Goal: Navigation & Orientation: Find specific page/section

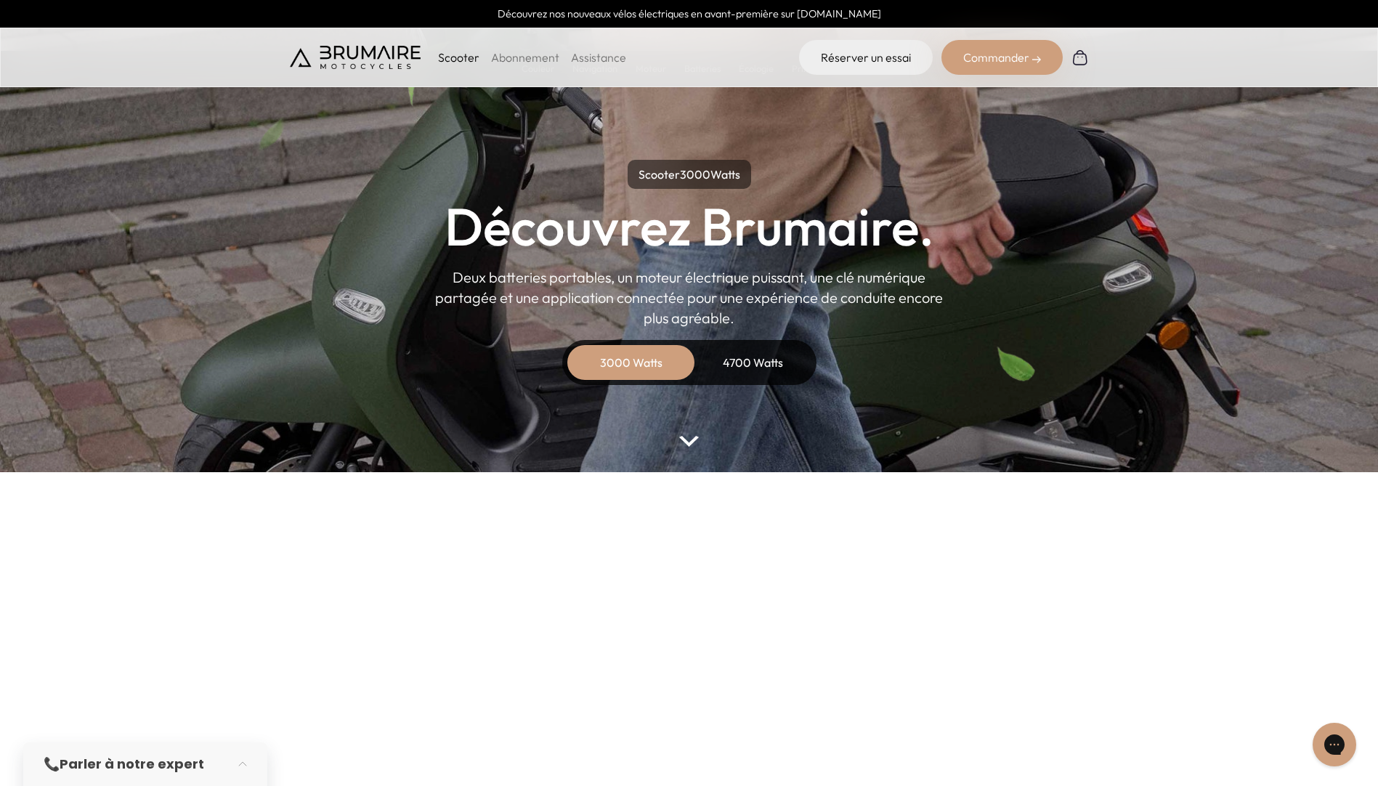
click at [392, 55] on img at bounding box center [355, 57] width 131 height 23
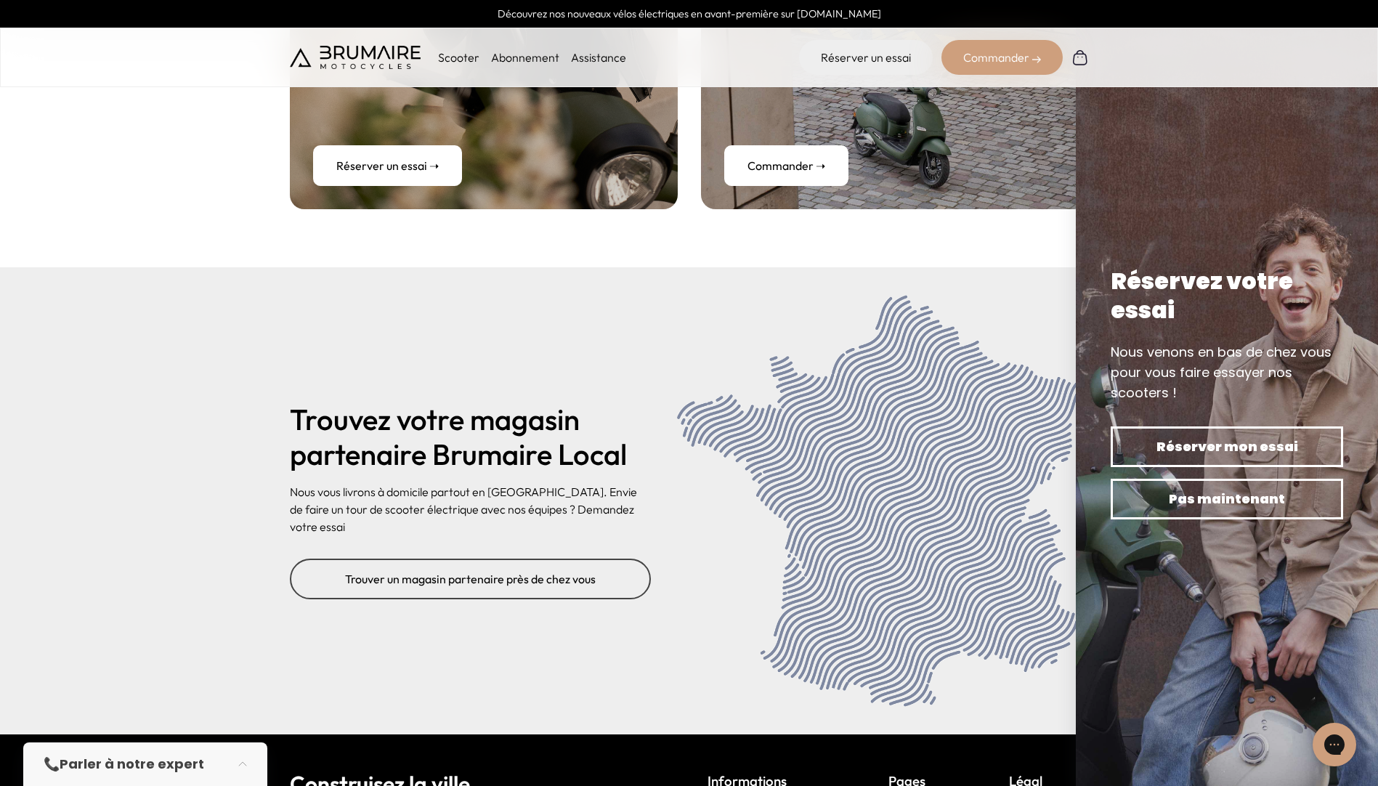
scroll to position [5788, 0]
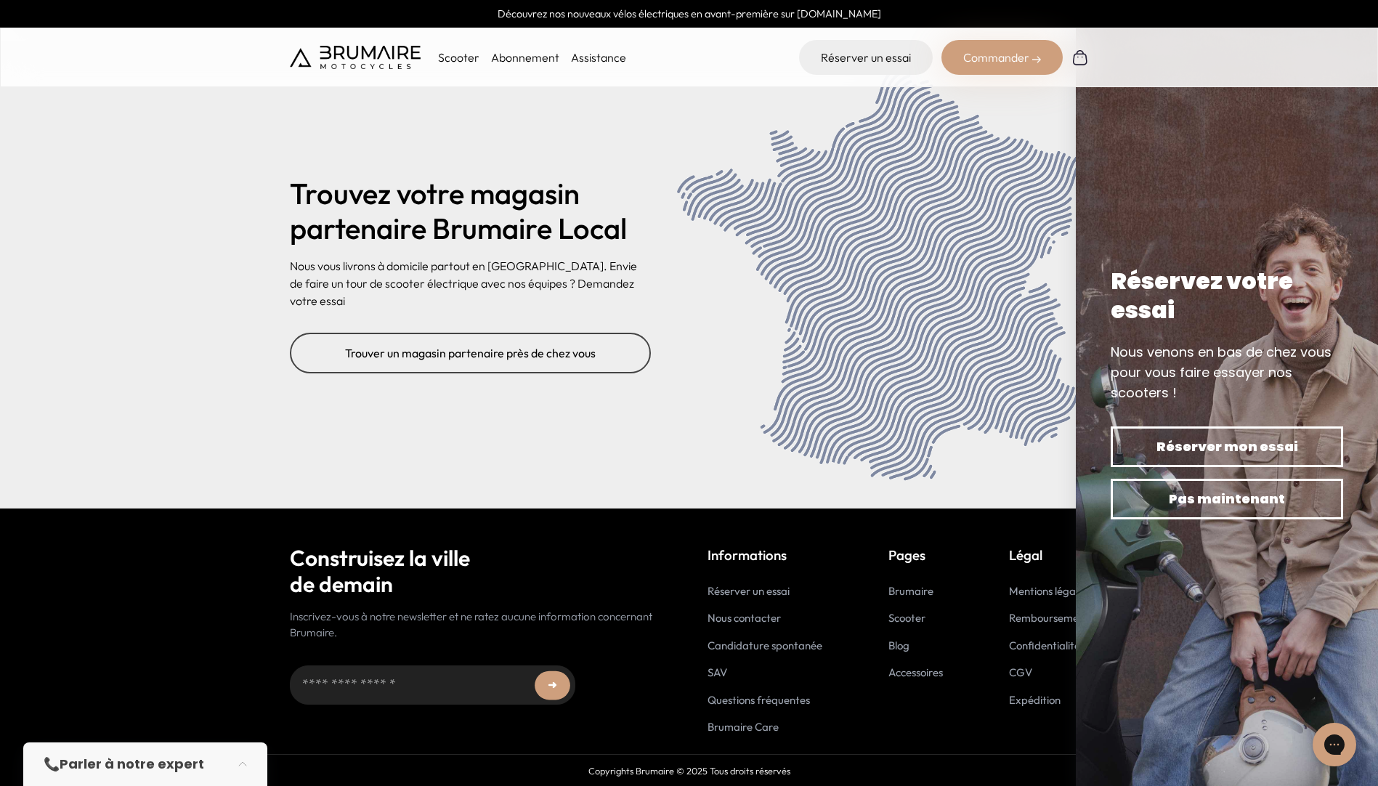
click at [902, 591] on link "Brumaire" at bounding box center [911, 591] width 45 height 14
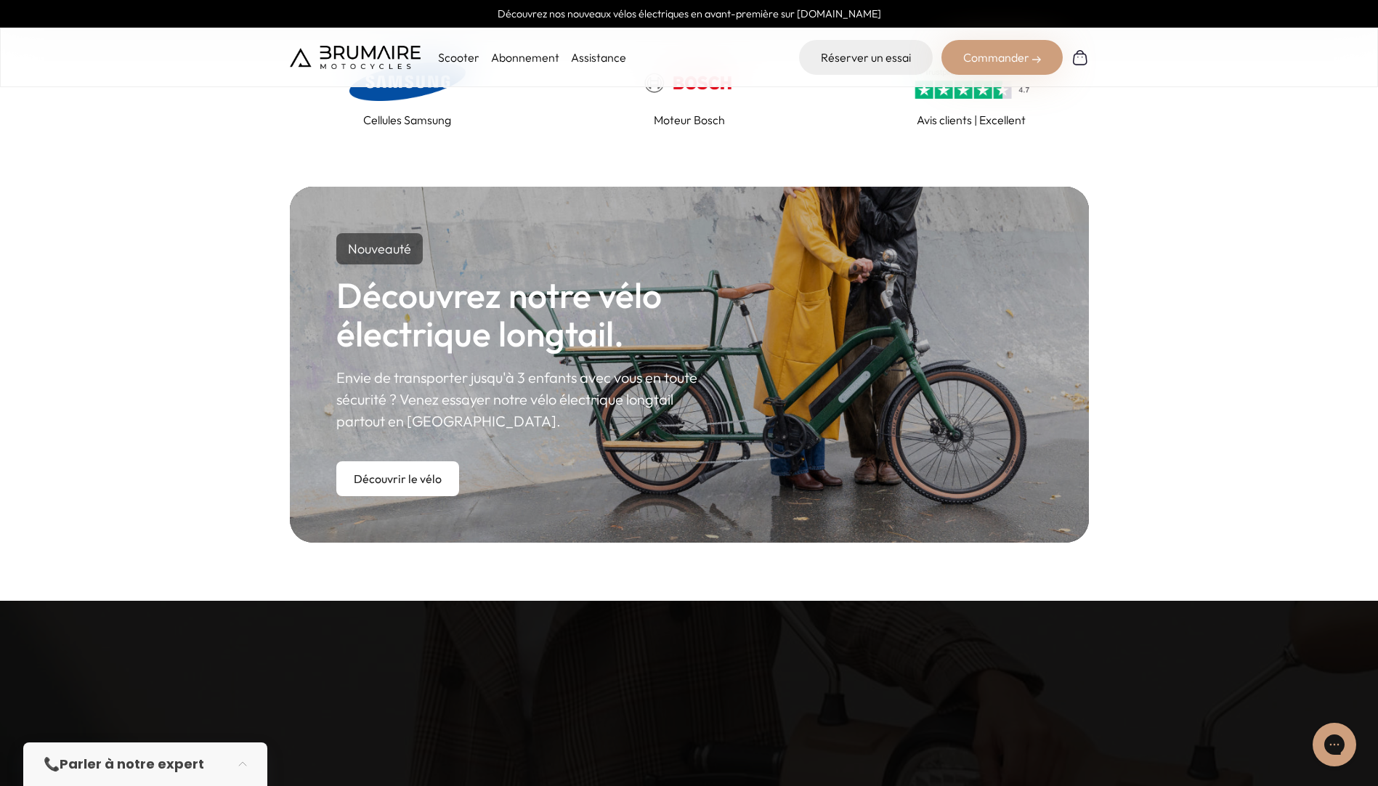
scroll to position [700, 0]
click at [407, 474] on link "Découvrir le vélo" at bounding box center [397, 478] width 123 height 35
